Goal: Information Seeking & Learning: Learn about a topic

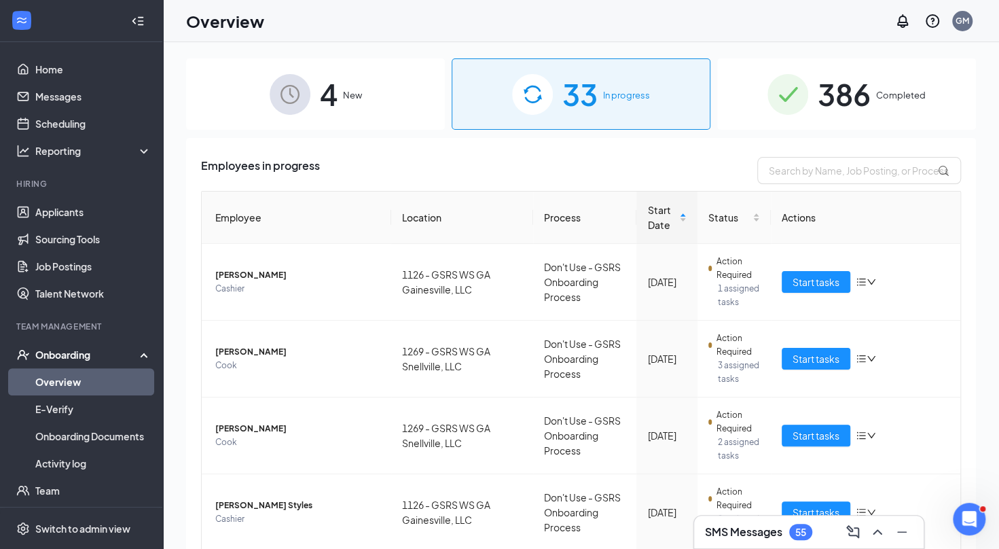
click at [621, 93] on span "In progress" at bounding box center [626, 95] width 47 height 14
click at [778, 175] on input "text" at bounding box center [859, 170] width 204 height 27
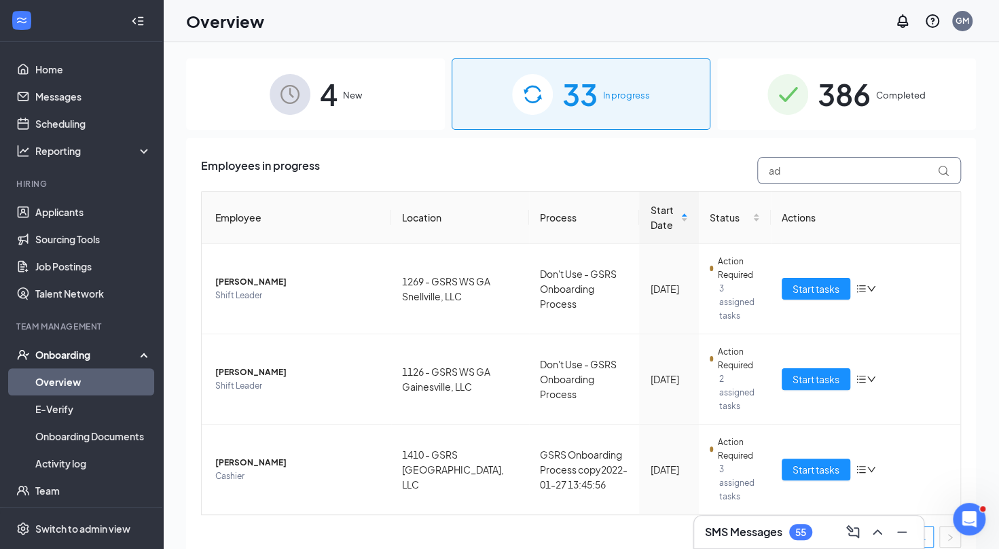
type input "ad"
click at [837, 90] on span "386" at bounding box center [844, 94] width 53 height 47
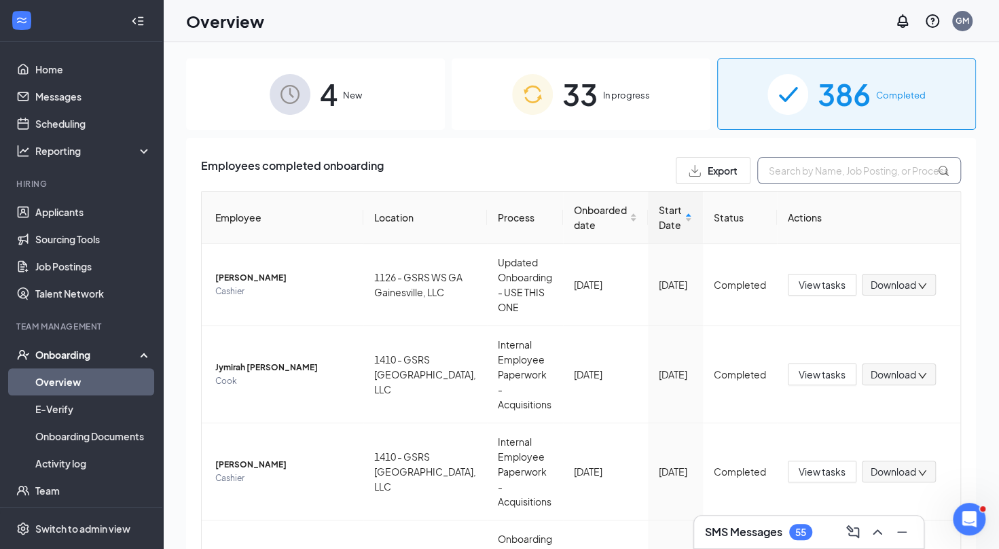
click at [773, 171] on input "text" at bounding box center [859, 170] width 204 height 27
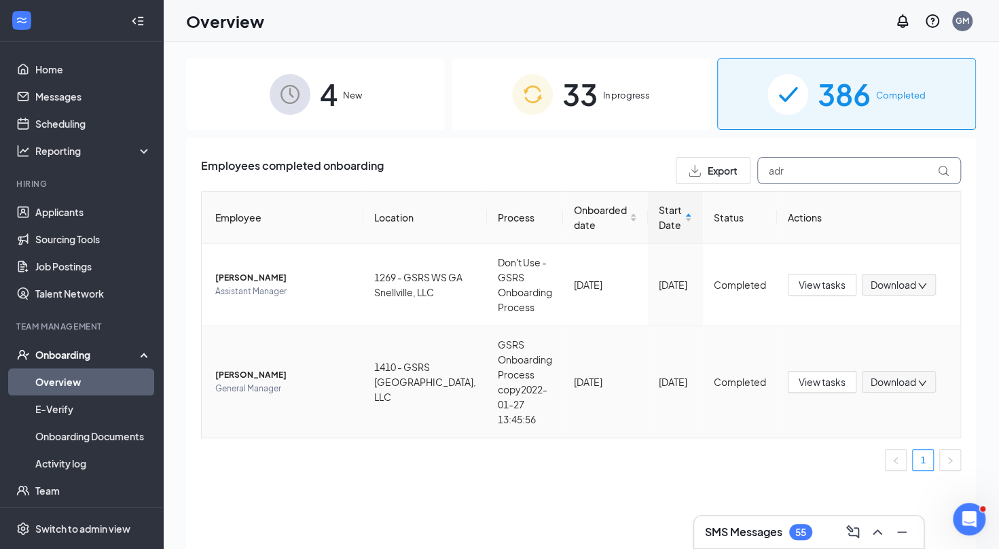
type input "adr"
click at [808, 389] on span "View tasks" at bounding box center [822, 381] width 47 height 15
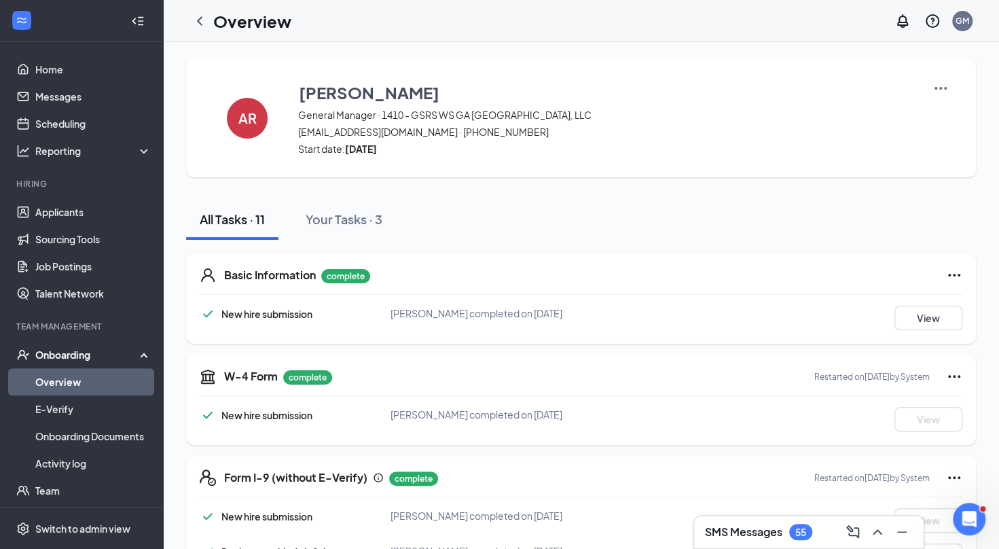
click at [202, 20] on icon "ChevronLeft" at bounding box center [200, 21] width 16 height 16
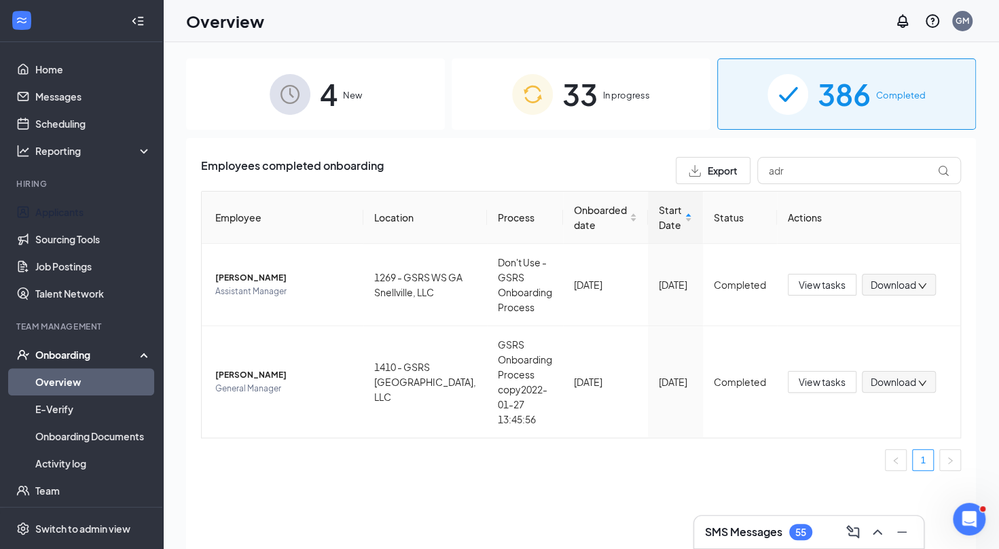
click at [71, 212] on link "Applicants" at bounding box center [93, 211] width 116 height 27
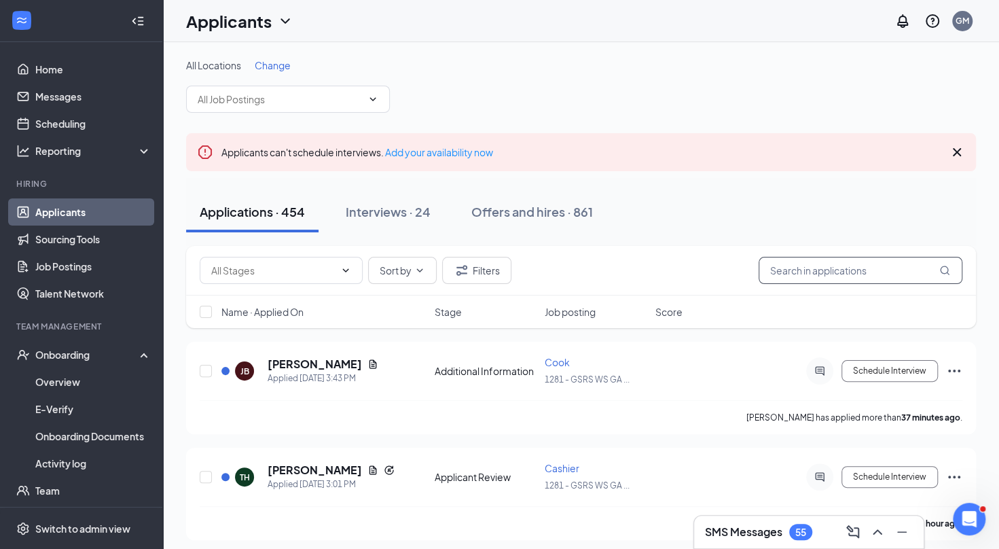
click at [800, 275] on input "text" at bounding box center [861, 270] width 204 height 27
click at [954, 149] on icon "Cross" at bounding box center [957, 152] width 8 height 8
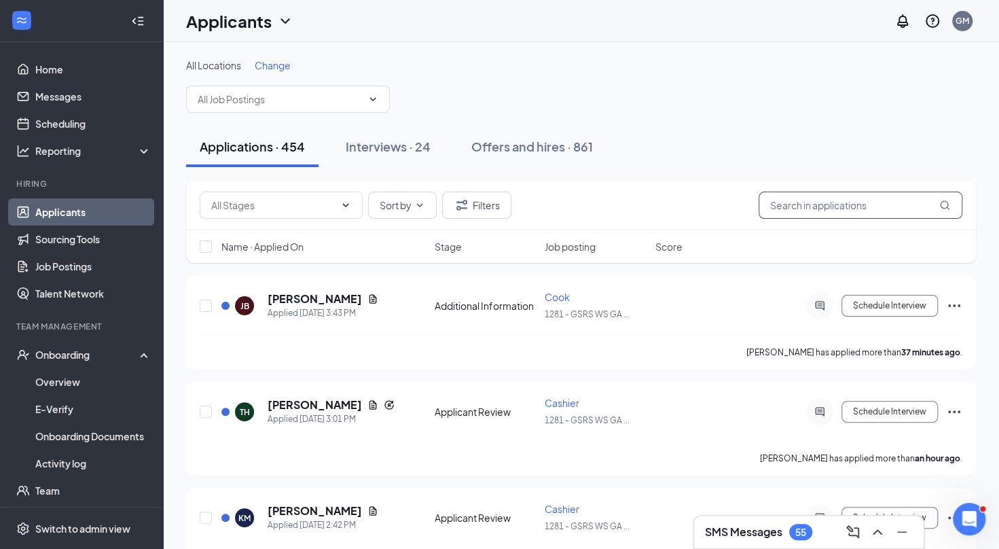
click at [795, 202] on input "text" at bounding box center [861, 205] width 204 height 27
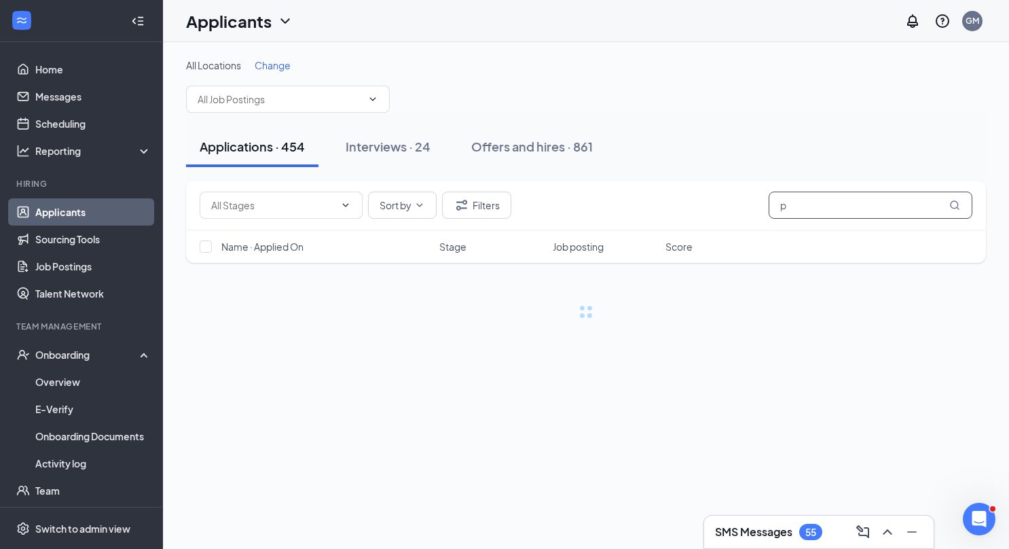
type input "p"
click at [383, 148] on div "Interviews · 24" at bounding box center [388, 146] width 85 height 17
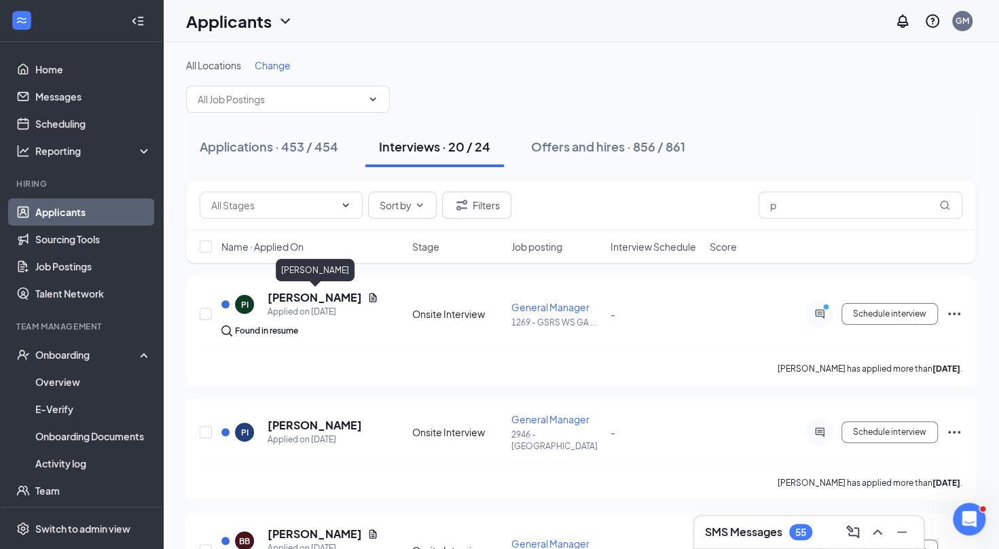
click at [283, 300] on h5 "[PERSON_NAME]" at bounding box center [315, 297] width 94 height 15
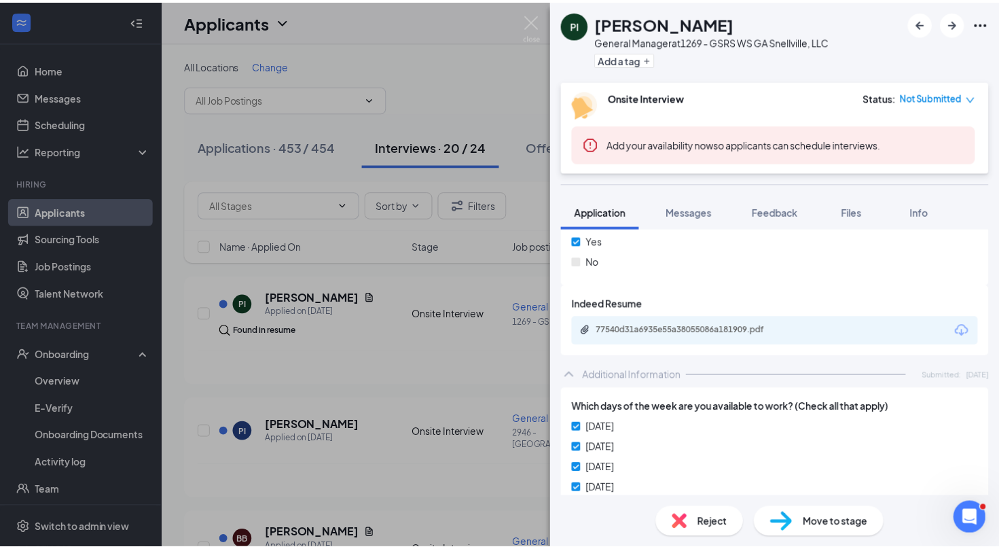
scroll to position [614, 0]
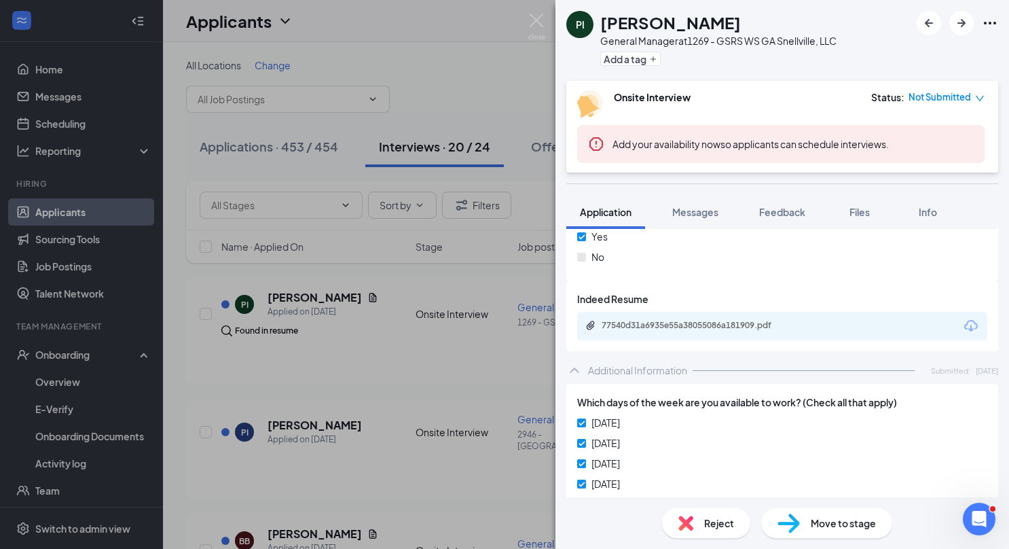
click at [783, 328] on div "77540d31a6935e55a38055086a181909.pdf" at bounding box center [697, 325] width 190 height 11
click at [445, 355] on div "PI [PERSON_NAME] General Manager at 1269 - GSRS WS GA Snellville, LLC Add a tag…" at bounding box center [504, 274] width 1009 height 549
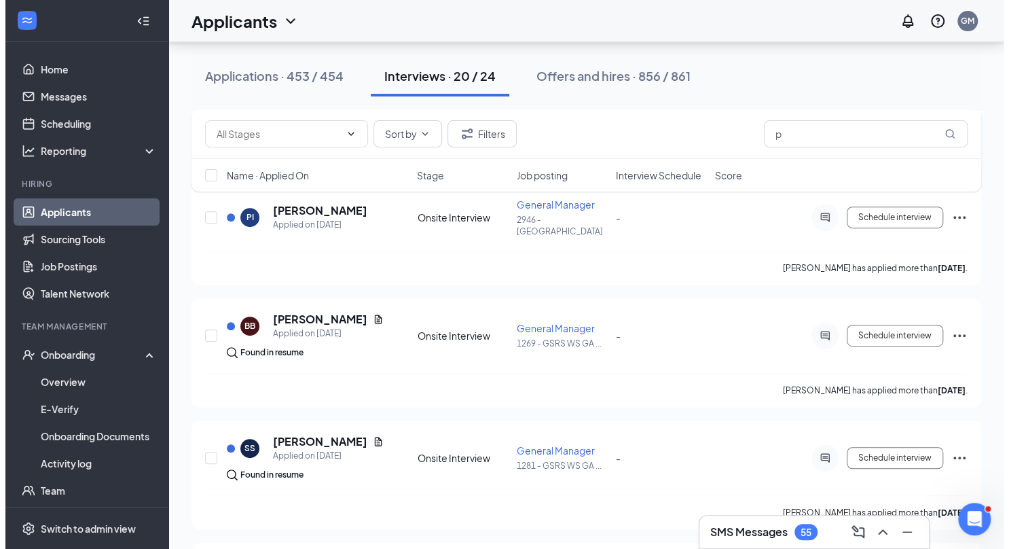
scroll to position [216, 0]
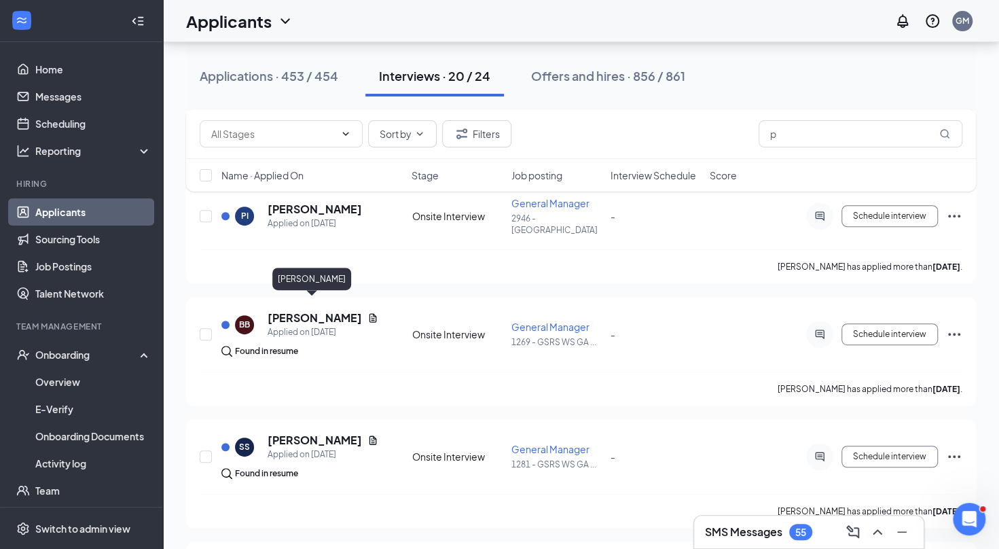
click at [289, 310] on h5 "[PERSON_NAME]" at bounding box center [315, 317] width 94 height 15
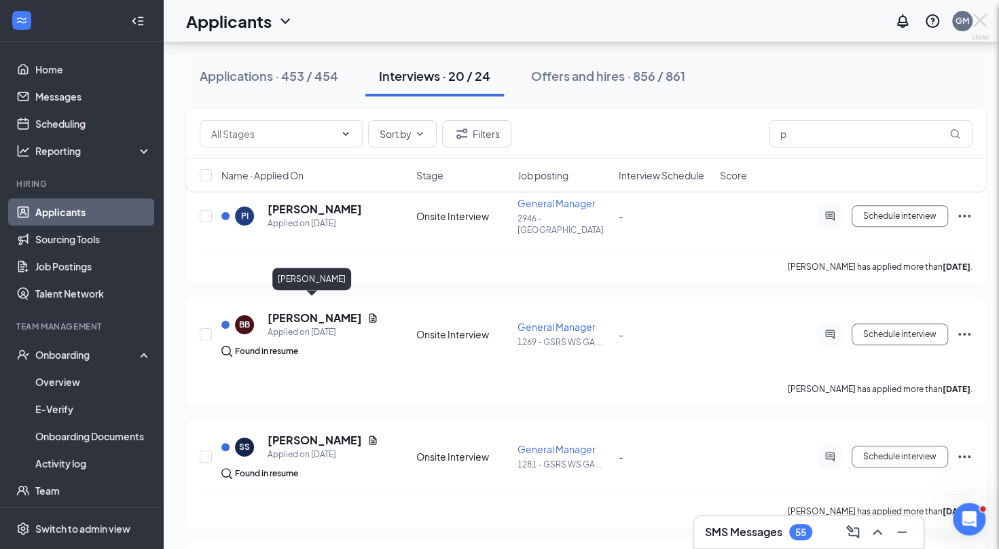
click at [289, 308] on div at bounding box center [499, 274] width 999 height 549
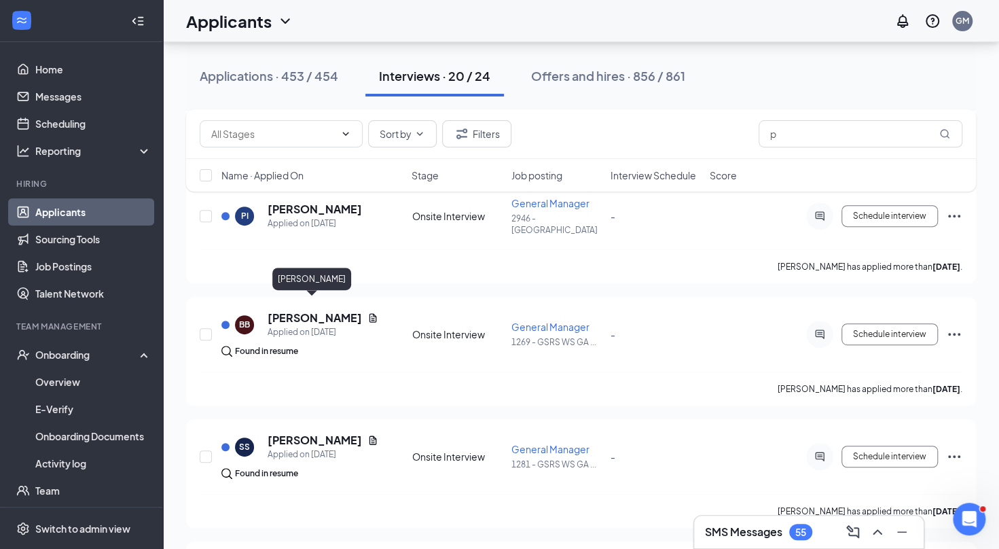
click at [289, 310] on h5 "[PERSON_NAME]" at bounding box center [315, 317] width 94 height 15
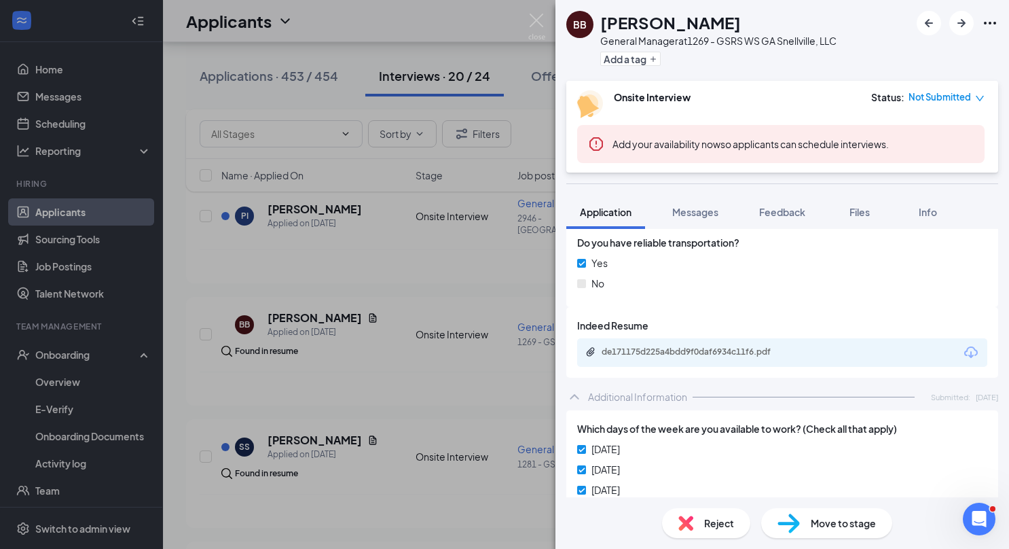
scroll to position [551, 0]
click at [800, 349] on div "de171175d225a4bdd9f0daf6934c11f6.pdf" at bounding box center [696, 350] width 220 height 11
click at [431, 355] on div "BB [PERSON_NAME] General Manager at 1269 - GSRS WS GA Snellville, LLC Add a tag…" at bounding box center [504, 274] width 1009 height 549
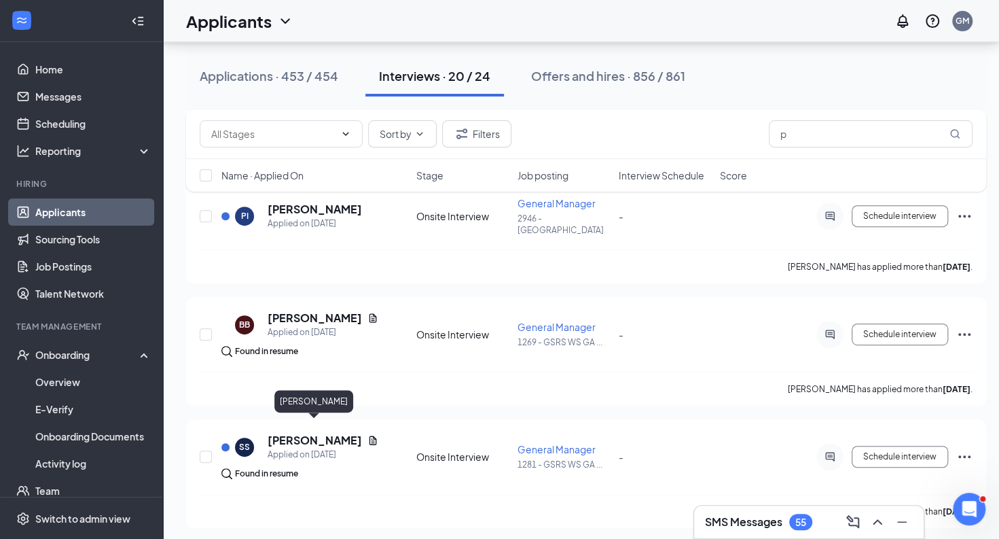
click at [315, 433] on h5 "[PERSON_NAME]" at bounding box center [315, 440] width 94 height 15
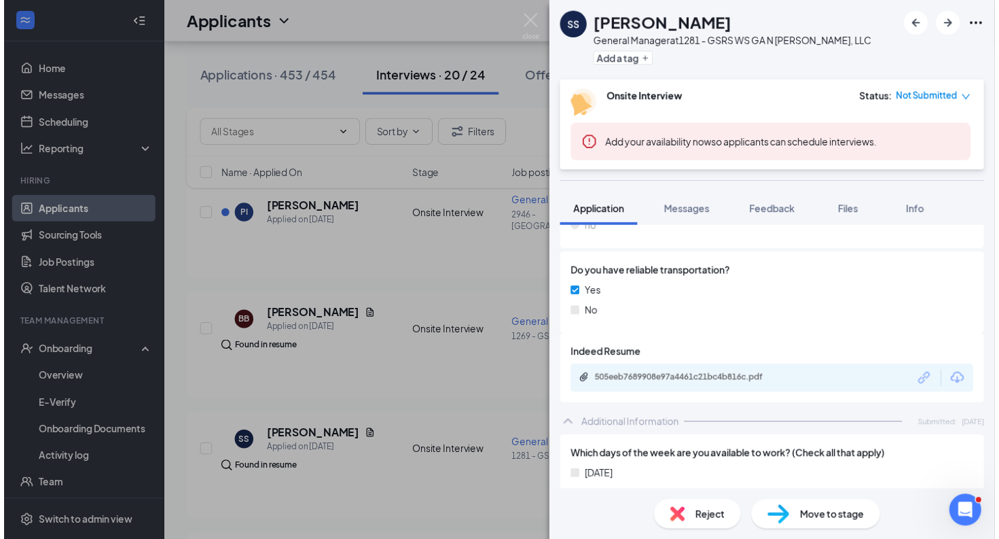
scroll to position [514, 0]
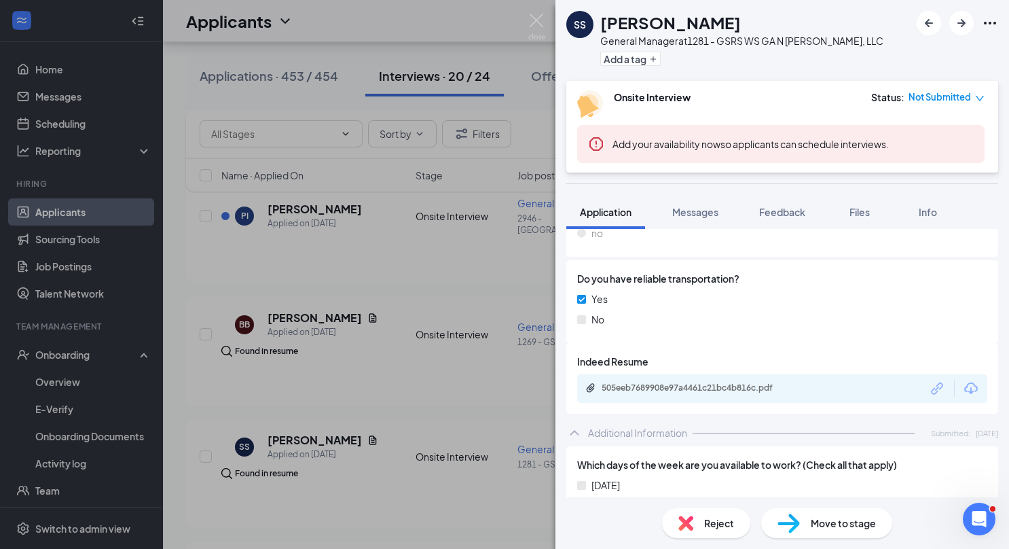
click at [785, 391] on div "505eeb7689908e97a4461c21bc4b816c.pdf" at bounding box center [697, 387] width 190 height 11
click at [448, 336] on div "SS [PERSON_NAME] General Manager at 1281 - GSRS WS GA N [PERSON_NAME], LLC Add …" at bounding box center [504, 274] width 1009 height 549
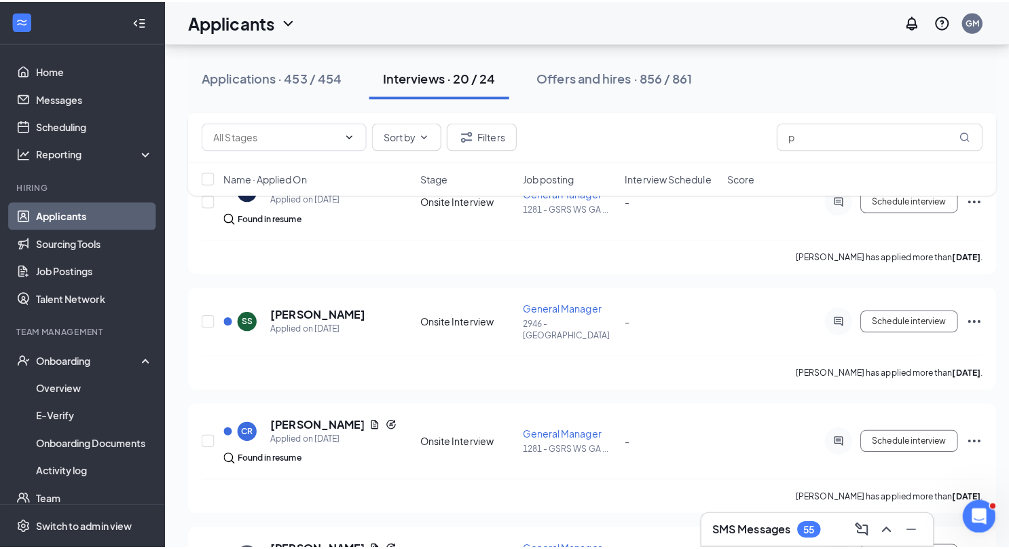
scroll to position [476, 0]
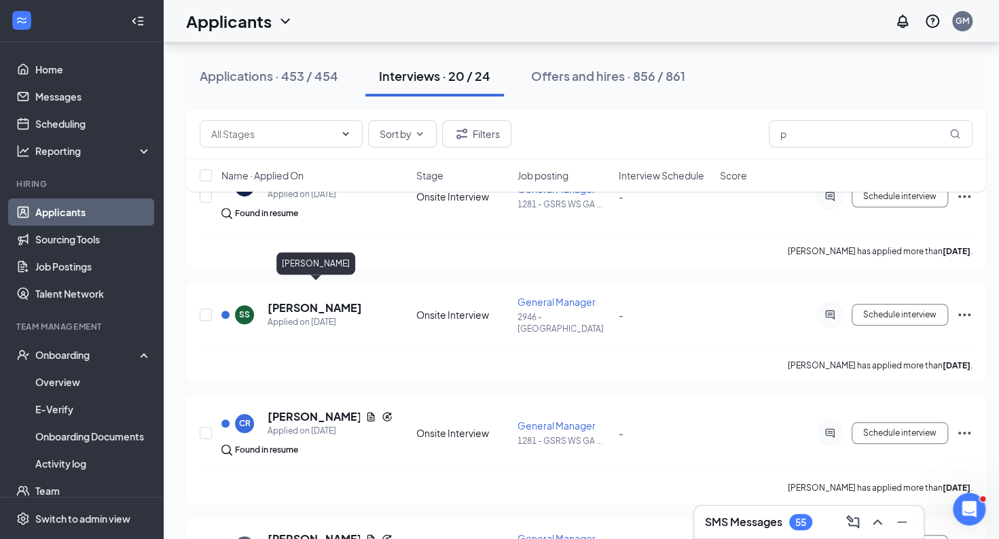
click at [304, 300] on h5 "[PERSON_NAME]" at bounding box center [315, 307] width 94 height 15
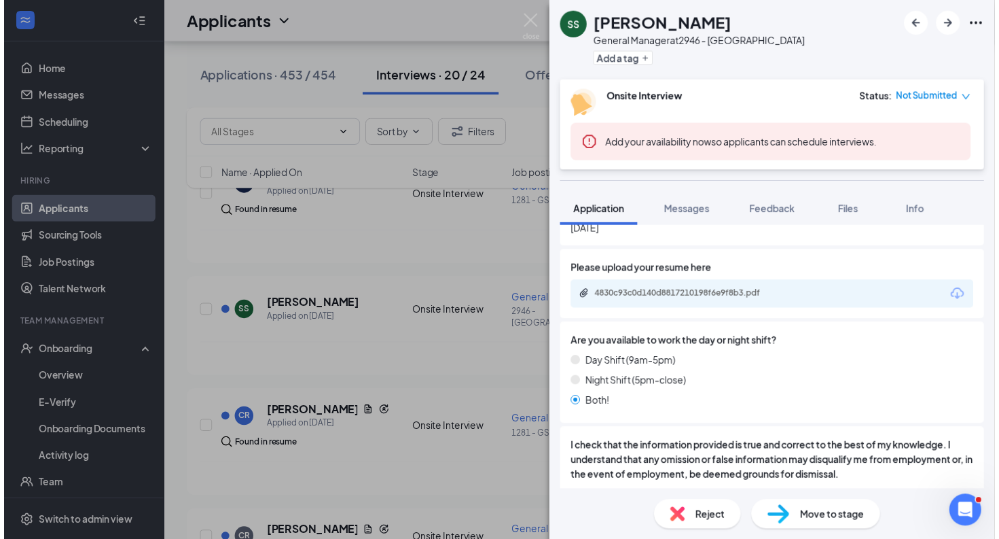
scroll to position [1053, 0]
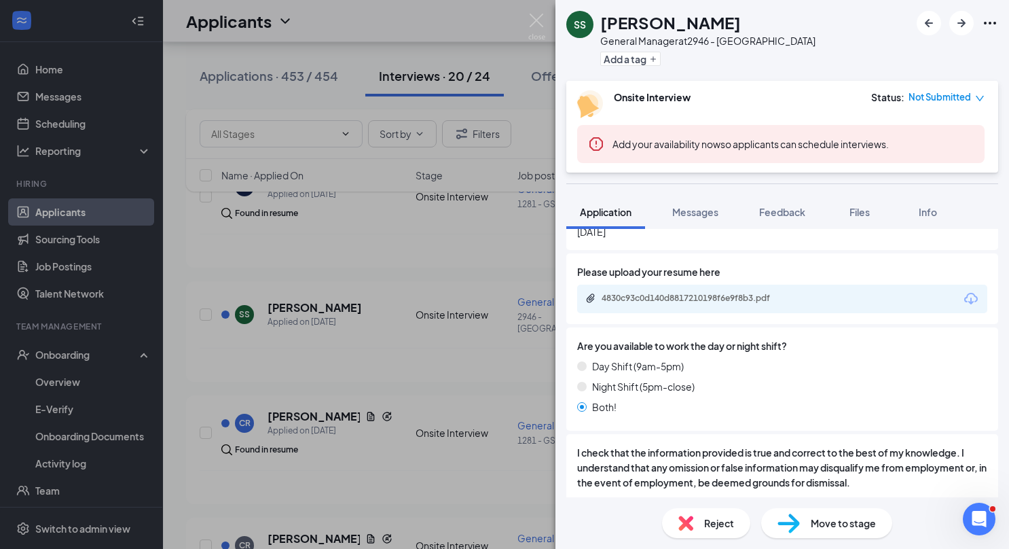
click at [791, 306] on div "4830c93c0d140d8817210198f6e9f8b3.pdf" at bounding box center [696, 299] width 220 height 13
click at [441, 467] on div "SS [PERSON_NAME] General Manager at 2946 - [GEOGRAPHIC_DATA] Add a tag Onsite I…" at bounding box center [504, 274] width 1009 height 549
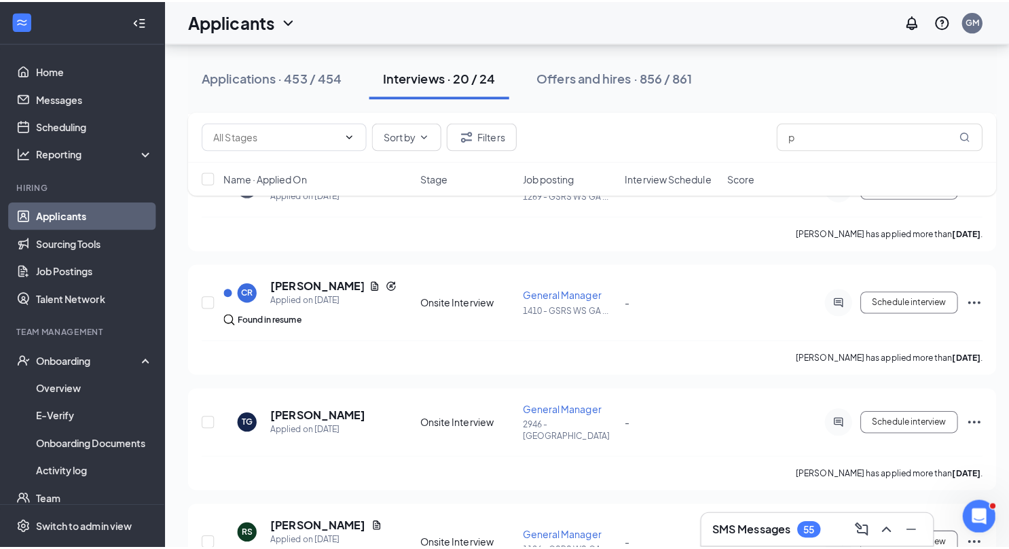
scroll to position [874, 0]
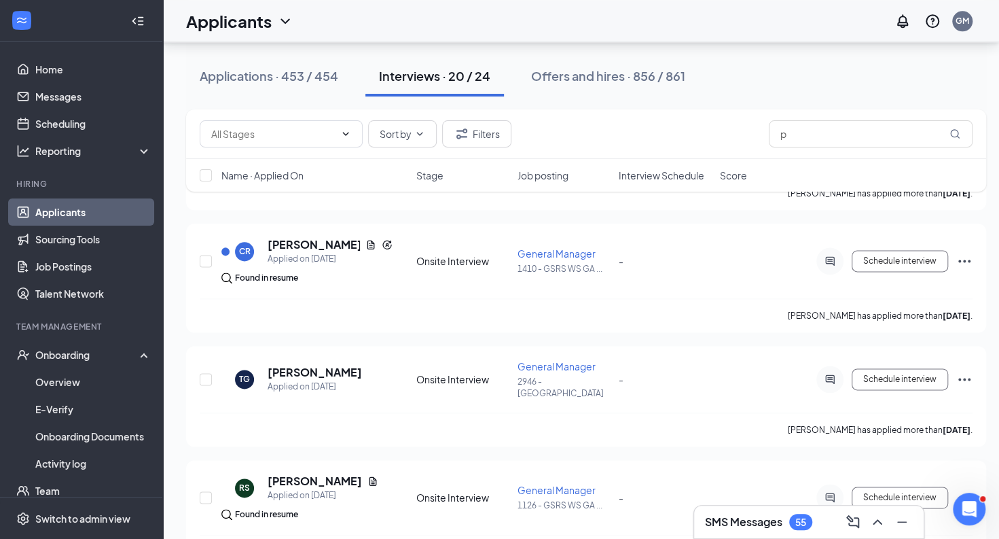
drag, startPoint x: 440, startPoint y: 467, endPoint x: 386, endPoint y: 397, distance: 89.1
click at [386, 412] on div "[PERSON_NAME] has applied more than [DATE] ." at bounding box center [586, 429] width 773 height 34
click at [286, 365] on h5 "[PERSON_NAME]" at bounding box center [315, 372] width 94 height 15
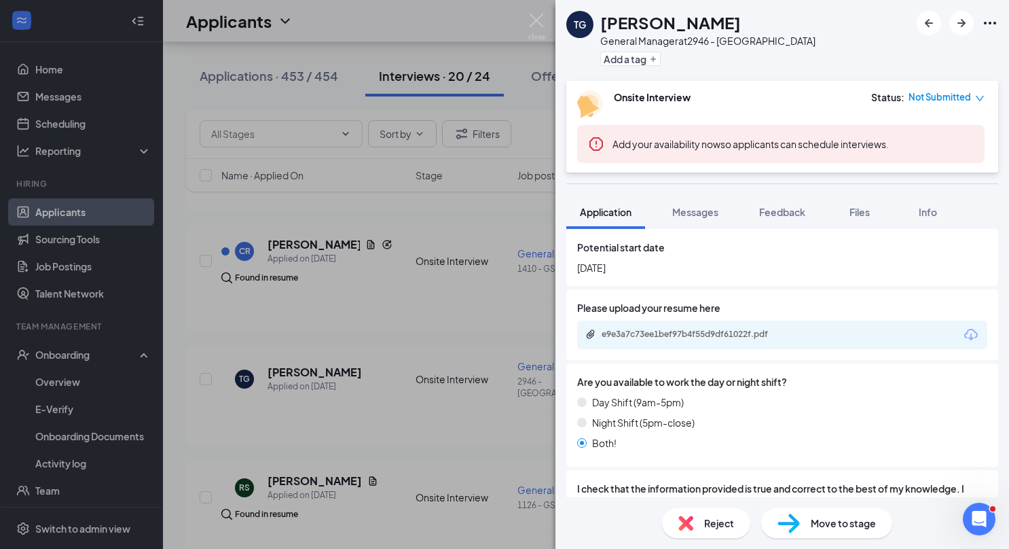
scroll to position [1061, 0]
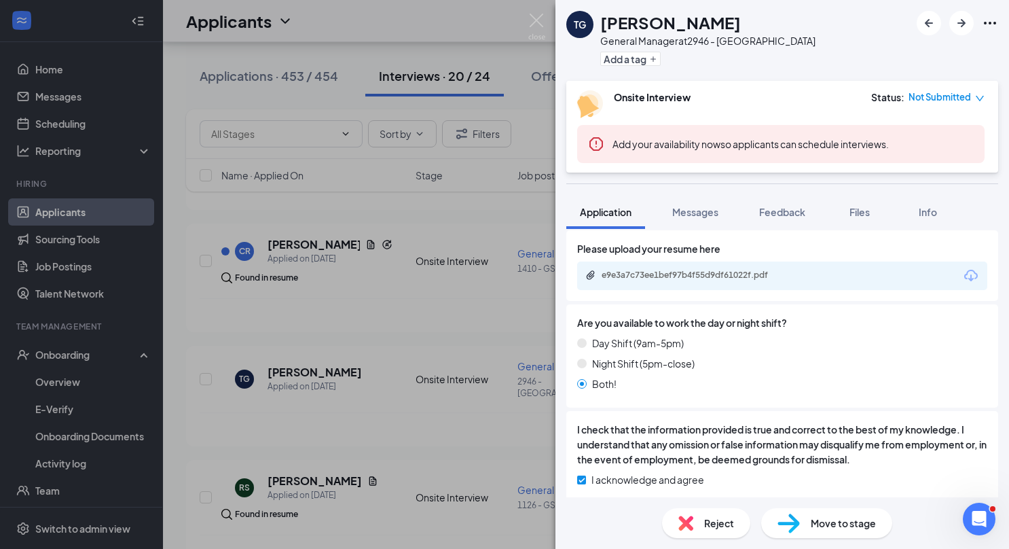
click at [802, 274] on div "e9e3a7c73ee1bef97b4f55d9df61022f.pdf" at bounding box center [696, 275] width 220 height 11
